Goal: Check status: Check status

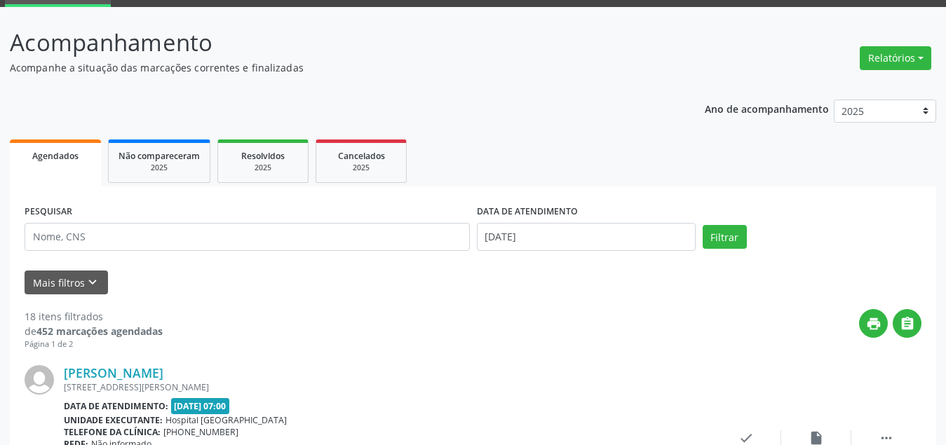
scroll to position [140, 0]
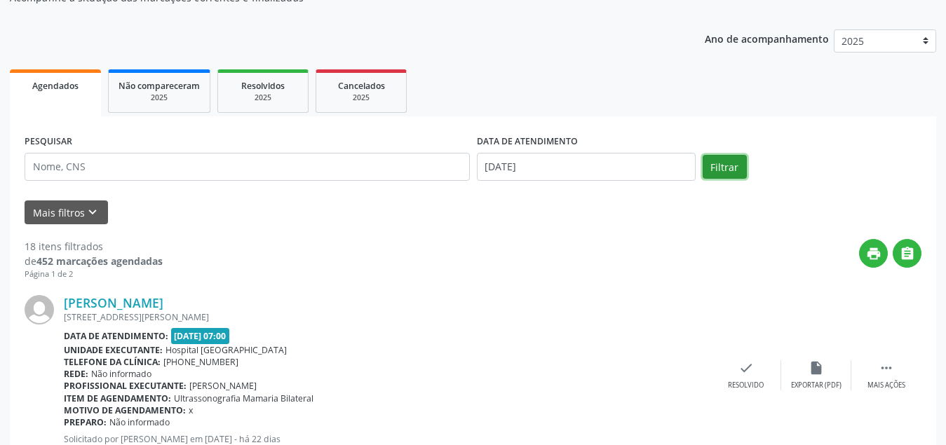
click at [729, 167] on button "Filtrar" at bounding box center [725, 167] width 44 height 24
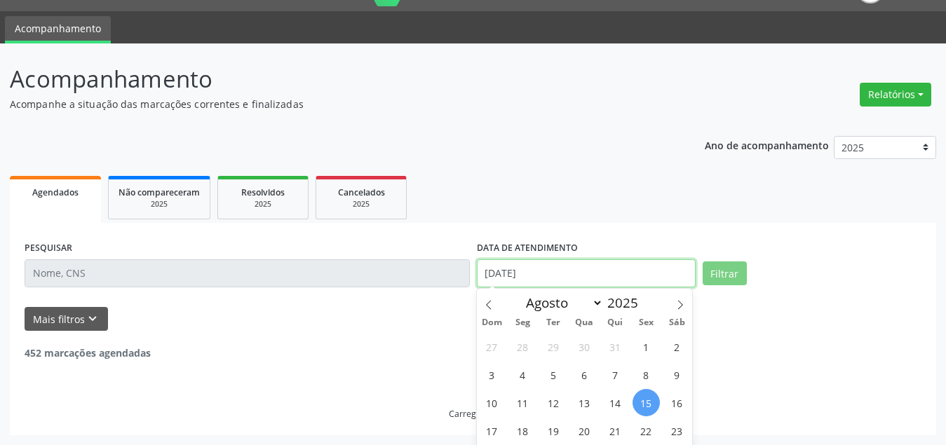
scroll to position [75, 0]
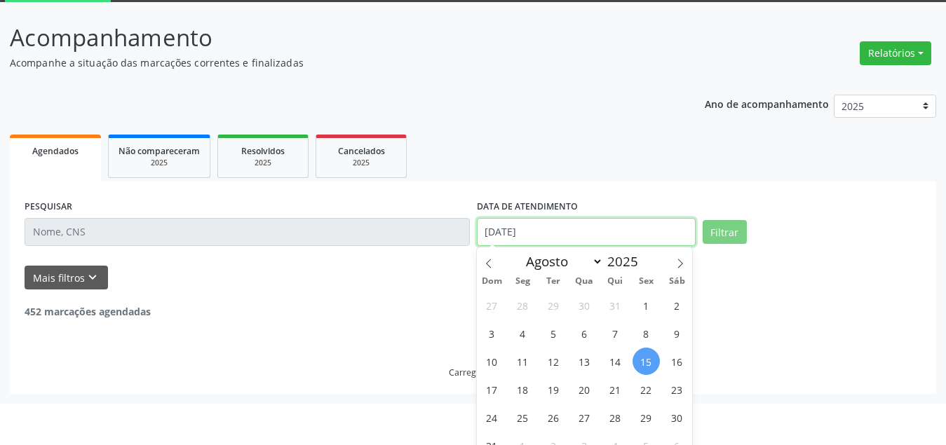
click at [562, 269] on body "Central de Marcação notifications [PERSON_NAME] Recepcionista da clínica  Conf…" at bounding box center [473, 147] width 946 height 445
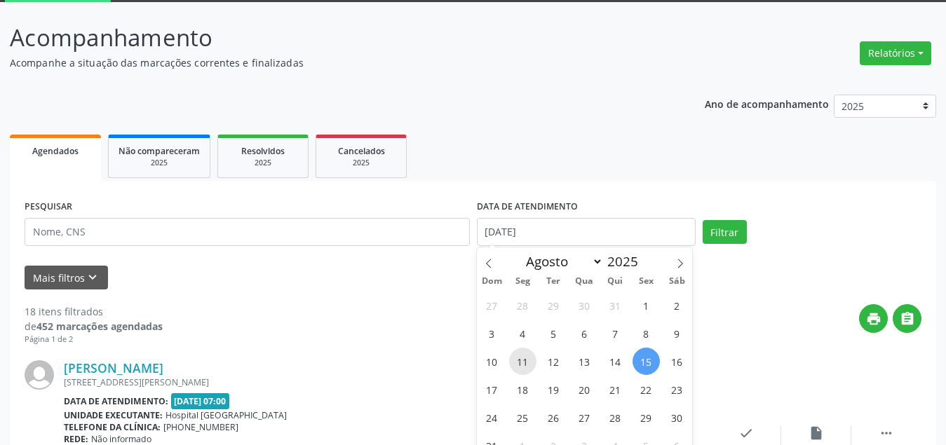
click at [526, 370] on span "11" at bounding box center [522, 361] width 27 height 27
type input "[DATE]"
click at [526, 370] on span "11" at bounding box center [522, 361] width 27 height 27
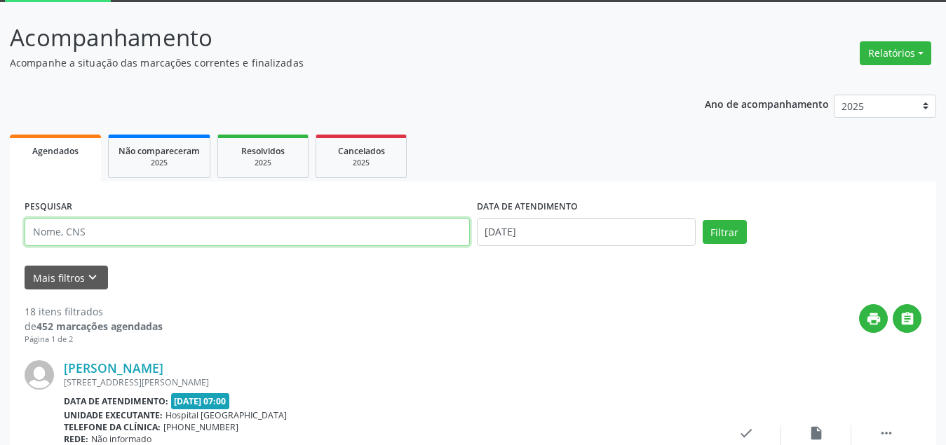
click at [332, 238] on input "text" at bounding box center [247, 232] width 445 height 28
type input "isaac"
click at [703, 220] on button "Filtrar" at bounding box center [725, 232] width 44 height 24
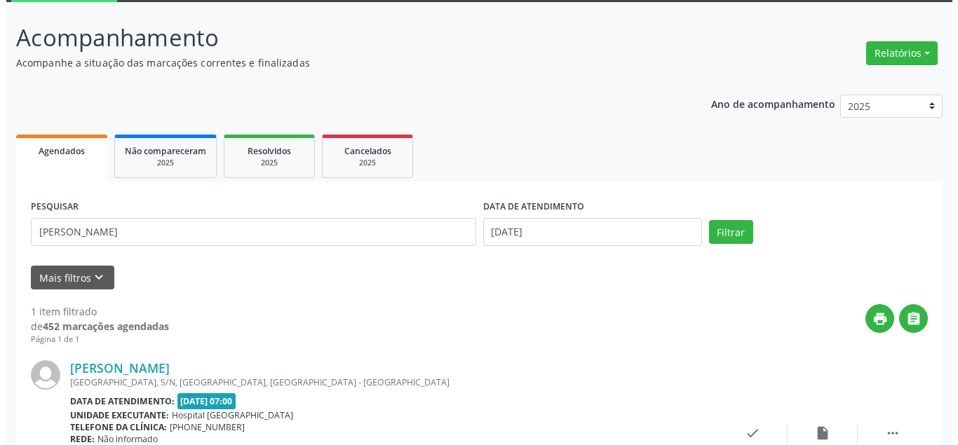
scroll to position [189, 0]
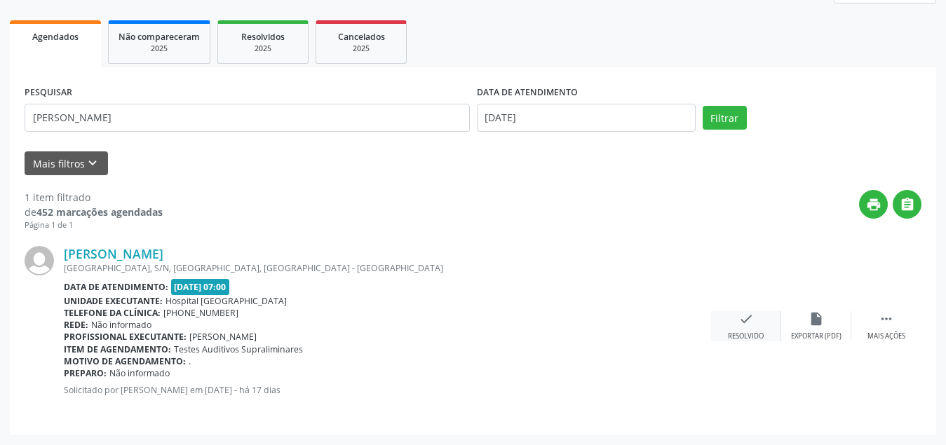
click at [747, 324] on icon "check" at bounding box center [745, 318] width 15 height 15
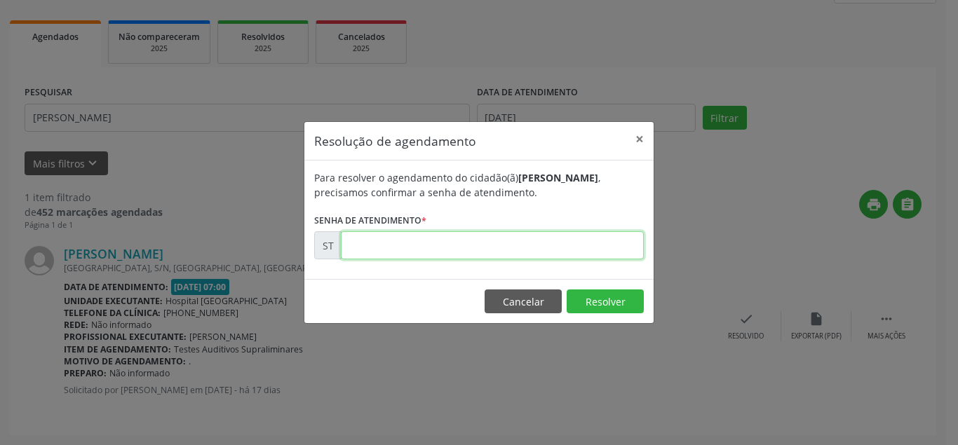
click at [563, 248] on input "text" at bounding box center [492, 245] width 303 height 28
type input "00013225"
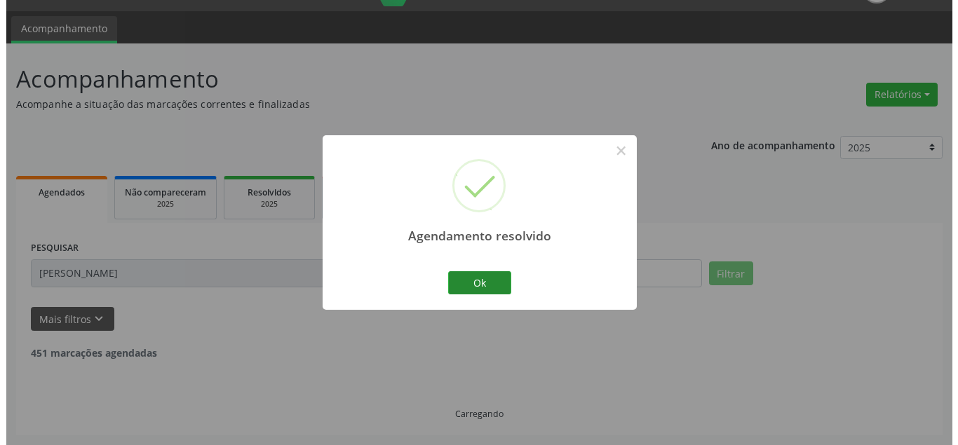
scroll to position [0, 0]
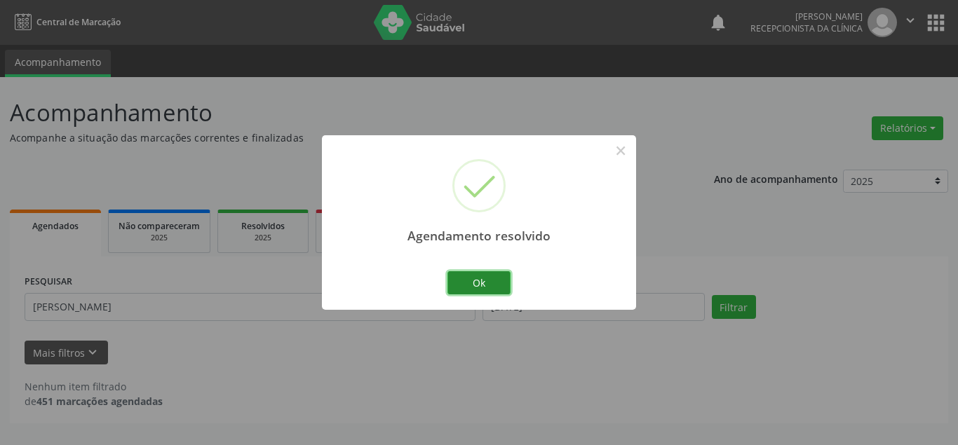
click at [494, 277] on button "Ok" at bounding box center [478, 283] width 63 height 24
